Goal: Task Accomplishment & Management: Complete application form

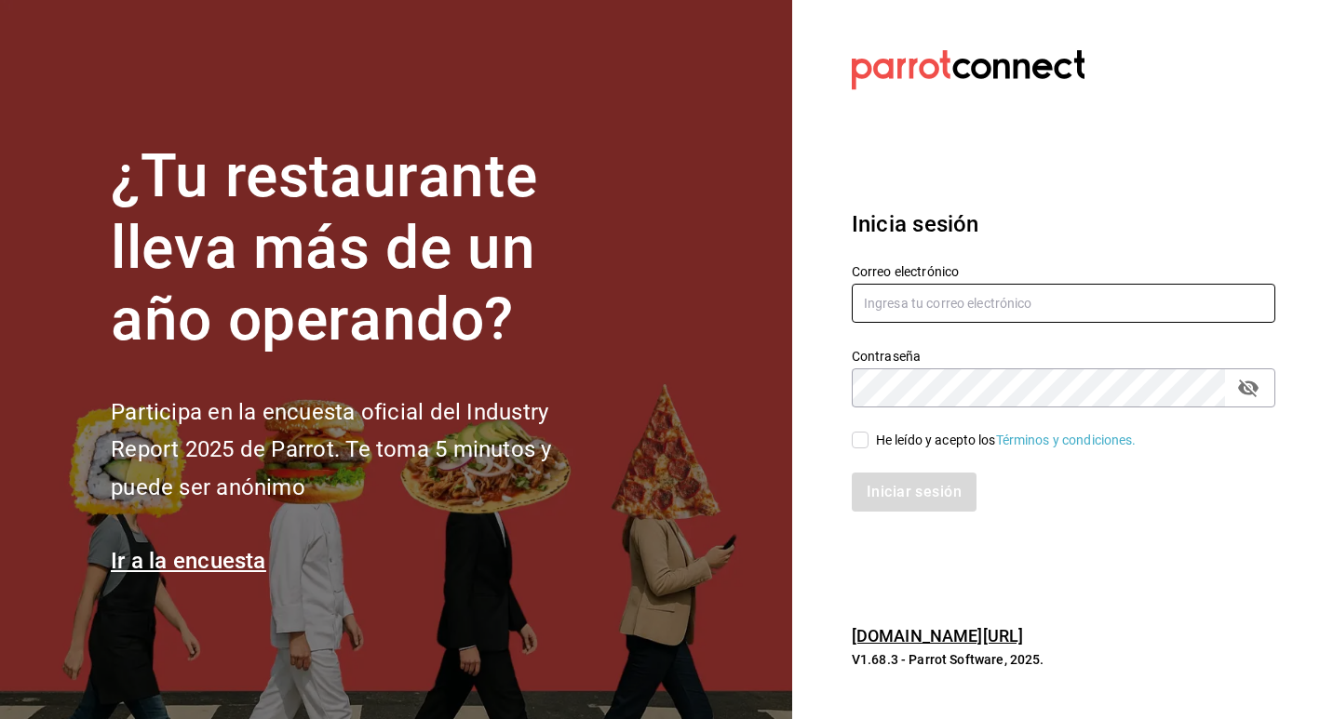
click at [981, 295] on input "text" at bounding box center [1062, 303] width 423 height 39
type input "[EMAIL_ADDRESS][DOMAIN_NAME]"
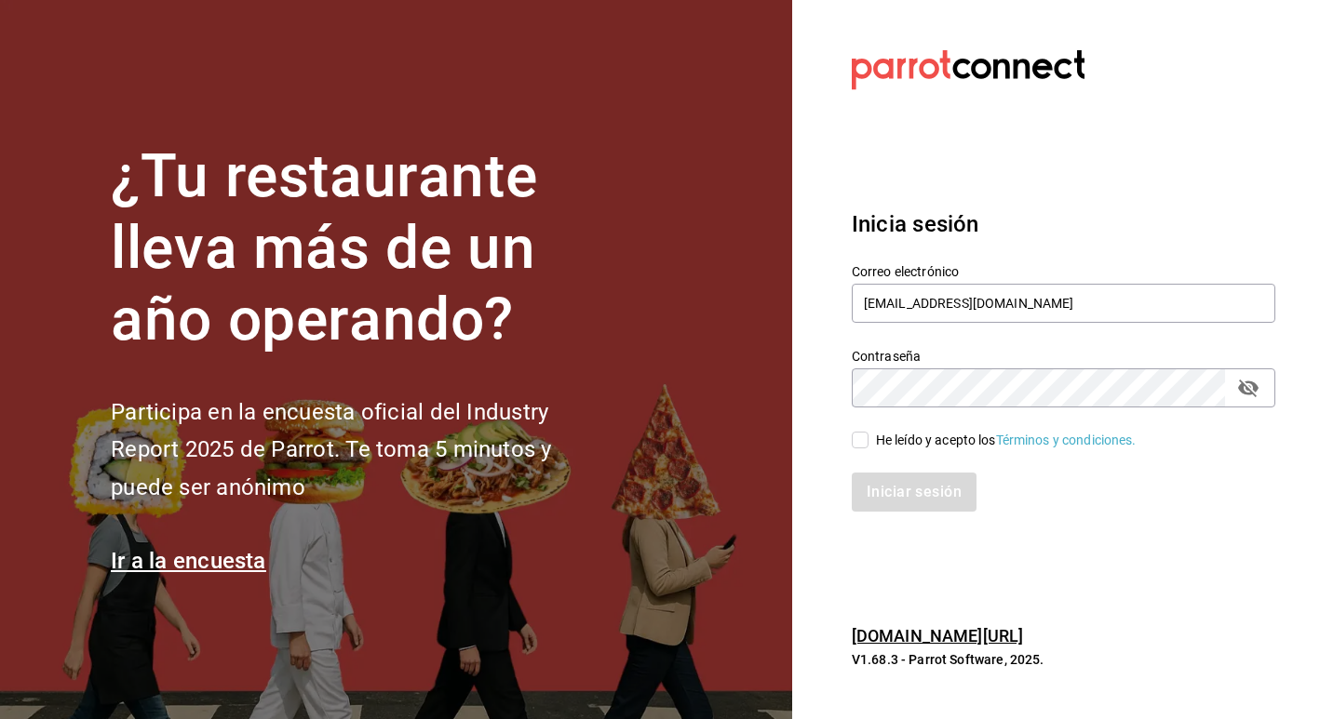
click at [862, 438] on input "He leído y acepto los Términos y condiciones." at bounding box center [859, 440] width 17 height 17
checkbox input "true"
click at [901, 500] on button "Iniciar sesión" at bounding box center [914, 492] width 127 height 39
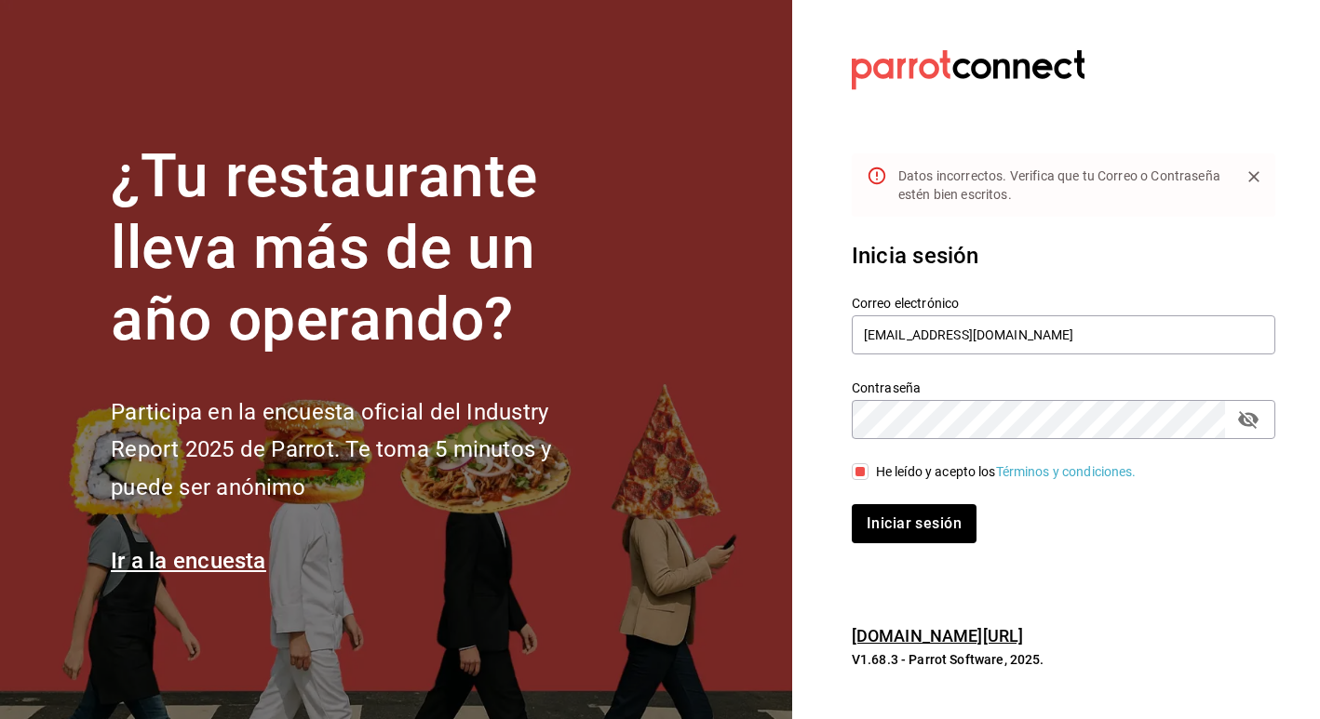
click at [1254, 416] on icon "passwordField" at bounding box center [1248, 420] width 20 height 18
click at [929, 529] on button "Iniciar sesión" at bounding box center [914, 523] width 127 height 39
